Goal: Transaction & Acquisition: Book appointment/travel/reservation

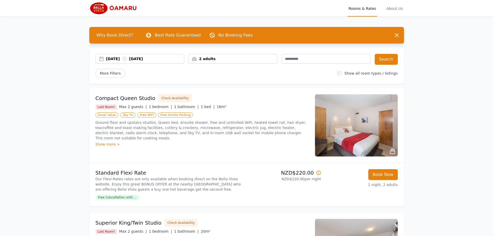
click at [240, 58] on div "2 adults" at bounding box center [233, 58] width 88 height 5
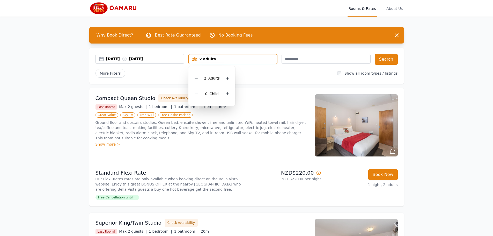
click at [240, 58] on div "2 adults" at bounding box center [233, 58] width 88 height 5
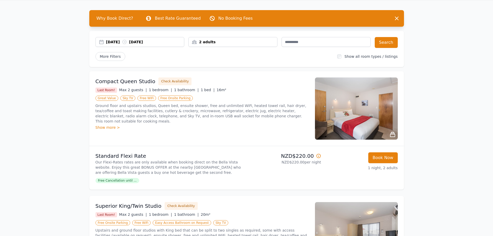
scroll to position [26, 0]
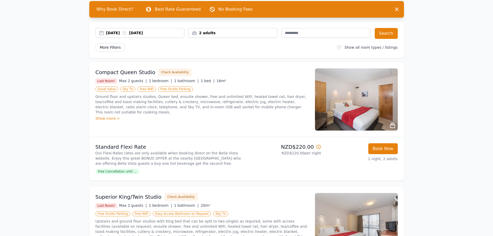
click at [114, 49] on span "More Filters" at bounding box center [110, 47] width 30 height 9
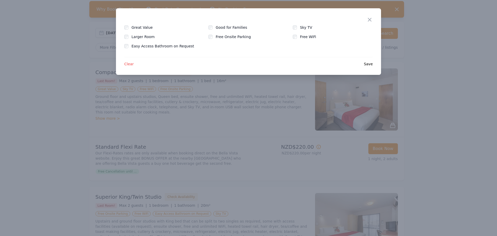
click at [374, 20] on div "Close" at bounding box center [373, 16] width 14 height 16
click at [372, 19] on icon "button" at bounding box center [369, 20] width 6 height 6
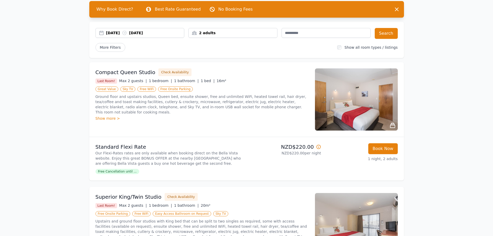
click at [256, 34] on div "2 adults" at bounding box center [233, 32] width 88 height 5
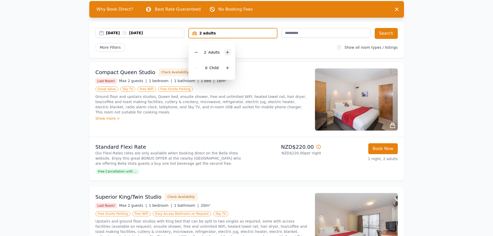
click at [228, 49] on div at bounding box center [227, 52] width 7 height 7
click at [395, 36] on button "Search" at bounding box center [385, 33] width 23 height 11
